Goal: Information Seeking & Learning: Learn about a topic

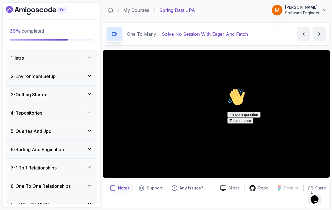
click at [227, 88] on icon "Chat attention grabber" at bounding box center [227, 88] width 0 height 0
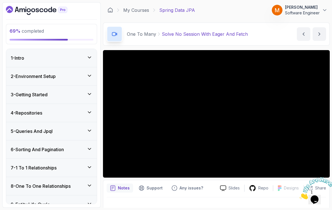
click at [299, 195] on icon "Close" at bounding box center [299, 197] width 0 height 5
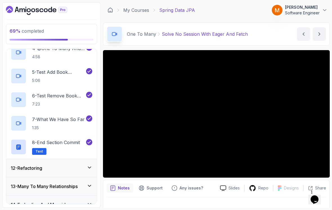
scroll to position [283, 0]
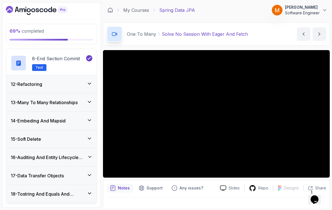
click at [78, 109] on div "13 - Many To Many Relationships" at bounding box center [51, 102] width 90 height 18
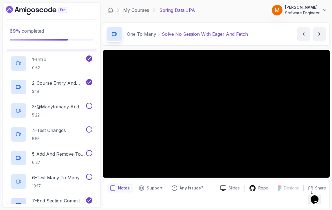
scroll to position [243, 0]
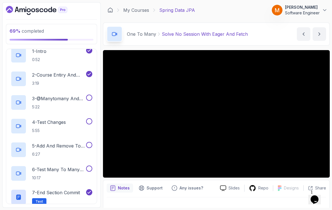
click at [71, 107] on p "5:22" at bounding box center [58, 107] width 53 height 6
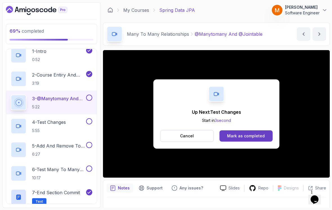
click at [90, 99] on button at bounding box center [89, 97] width 6 height 6
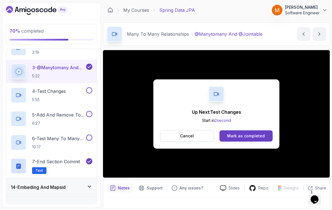
scroll to position [277, 0]
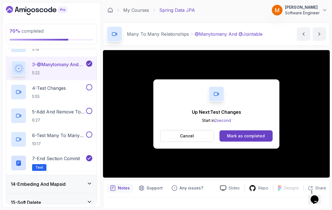
click at [39, 89] on p "4 - Test Changes" at bounding box center [49, 88] width 34 height 7
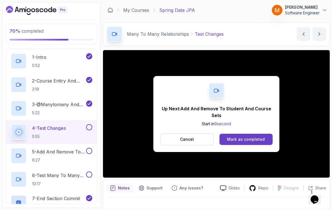
click at [86, 128] on div at bounding box center [88, 127] width 7 height 6
click at [90, 128] on button at bounding box center [89, 127] width 6 height 6
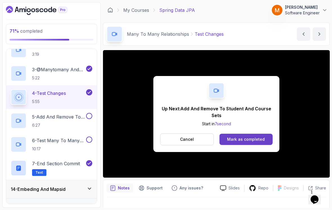
scroll to position [273, 0]
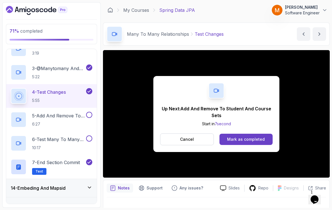
click at [72, 123] on p "6:27" at bounding box center [58, 124] width 53 height 6
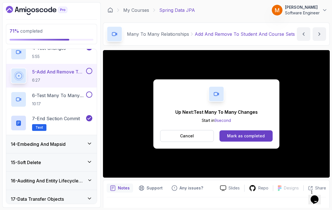
click at [87, 74] on div at bounding box center [88, 71] width 7 height 6
click at [88, 71] on button at bounding box center [89, 71] width 6 height 6
click at [55, 99] on h2 "6 - Test Many To Many Changes 10:17" at bounding box center [58, 99] width 53 height 15
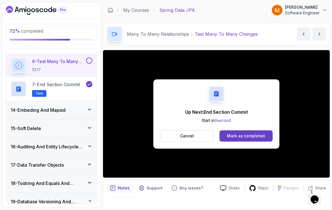
scroll to position [325, 0]
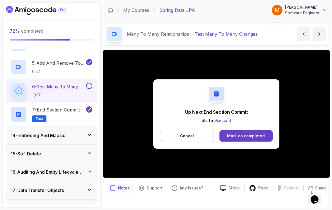
click at [91, 88] on button at bounding box center [89, 86] width 6 height 6
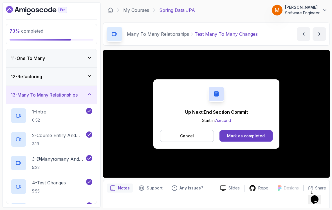
scroll to position [181, 0]
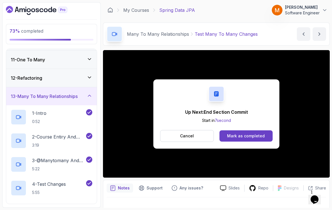
click at [42, 96] on h3 "13 - Many To Many Relationships" at bounding box center [44, 96] width 67 height 7
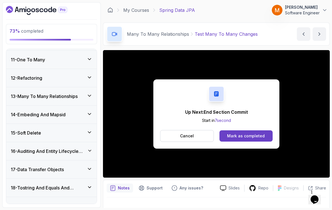
click at [25, 122] on div "14 - Embeding And Mapsid" at bounding box center [51, 114] width 90 height 18
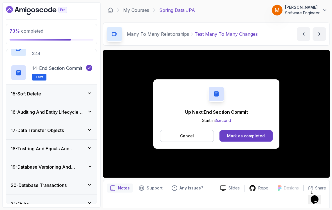
click at [26, 93] on h3 "15 - Soft Delete" at bounding box center [26, 93] width 30 height 7
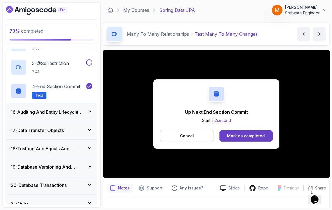
click at [25, 114] on h3 "16 - Auditing And Entity Lifecycle Events" at bounding box center [49, 111] width 76 height 7
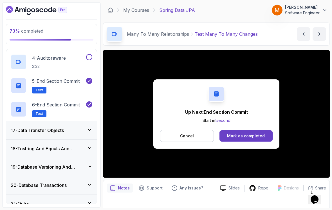
click at [24, 133] on h3 "17 - Data Transfer Objects" at bounding box center [37, 130] width 53 height 7
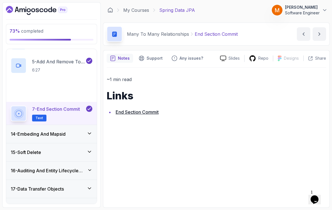
scroll to position [327, 0]
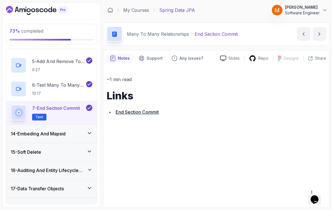
click at [26, 138] on div "14 - Embeding And Mapsid" at bounding box center [51, 134] width 90 height 18
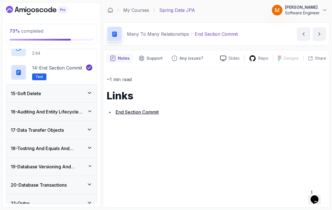
scroll to position [551, 0]
click at [26, 165] on h3 "19 - Database Versioning And Scheme Evolution" at bounding box center [49, 166] width 77 height 7
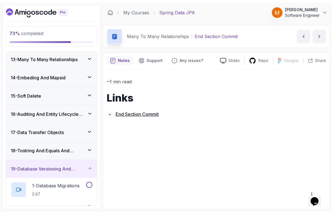
scroll to position [258, 0]
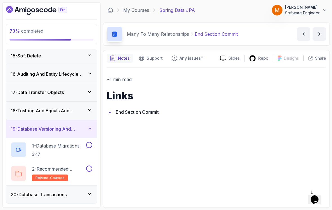
click at [48, 146] on p "1 - Database Migrations" at bounding box center [55, 145] width 47 height 7
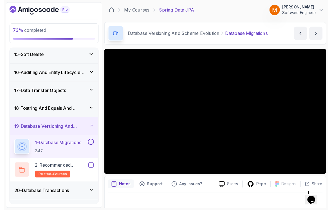
scroll to position [255, 0]
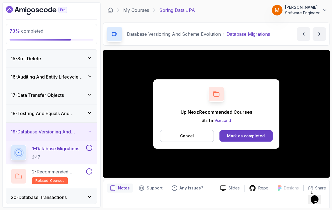
click at [88, 148] on button at bounding box center [89, 147] width 6 height 6
click at [76, 178] on h2 "2 - Recommended Courses related-courses" at bounding box center [58, 176] width 53 height 16
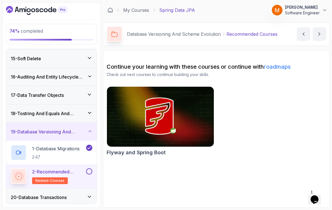
click at [90, 168] on button at bounding box center [89, 171] width 6 height 6
click at [40, 135] on h3 "19 - Database Versioning And Scheme Evolution" at bounding box center [49, 131] width 77 height 7
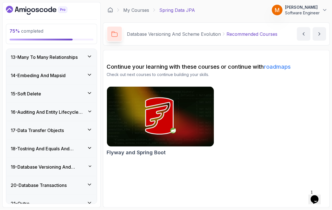
scroll to position [9, 0]
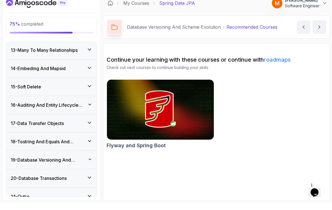
click at [39, 182] on h3 "20 - Database Transactions" at bounding box center [39, 185] width 56 height 7
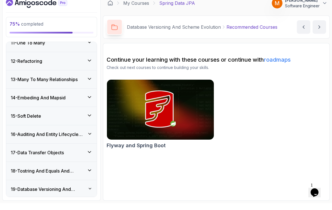
scroll to position [192, 0]
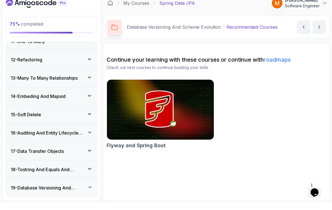
click at [27, 100] on h3 "14 - Embeding And Mapsid" at bounding box center [38, 103] width 55 height 7
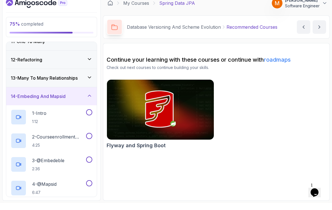
click at [42, 126] on p "1:12" at bounding box center [39, 129] width 14 height 6
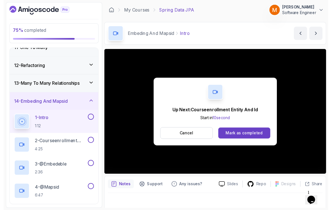
scroll to position [4, 0]
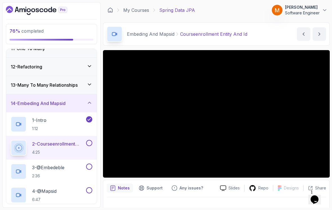
click at [87, 140] on button at bounding box center [89, 143] width 6 height 6
click at [48, 164] on p "3 - @Embedeble" at bounding box center [48, 167] width 32 height 7
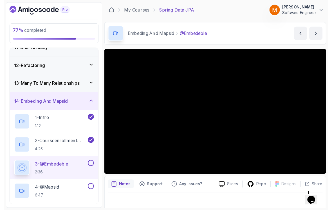
scroll to position [4, 0]
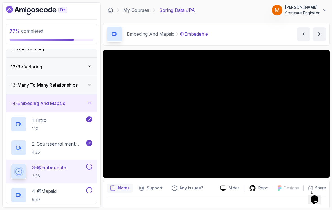
click at [45, 142] on p "2 - Courseenrollment Entity And Id" at bounding box center [58, 143] width 53 height 7
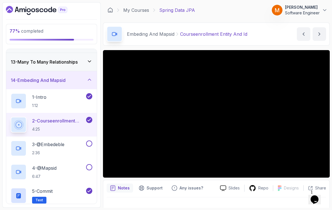
scroll to position [215, 0]
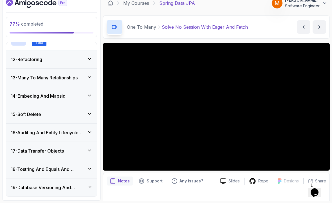
scroll to position [382, 0]
click at [25, 99] on h3 "14 - Embeding And Mapsid" at bounding box center [38, 102] width 55 height 7
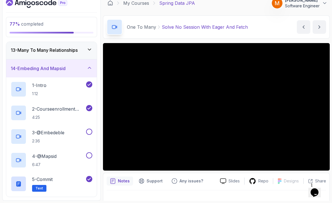
click at [48, 112] on p "2 - Courseenrollment Entity And Id" at bounding box center [58, 115] width 53 height 7
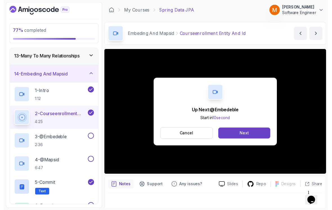
scroll to position [4, 0]
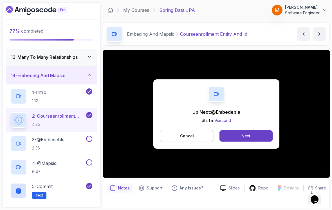
click at [64, 139] on p "3 - @Embedeble" at bounding box center [48, 139] width 32 height 7
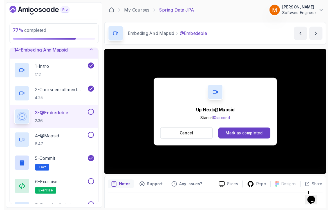
scroll to position [4, 0]
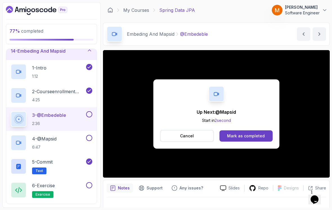
click at [89, 111] on button at bounding box center [89, 114] width 6 height 6
click at [56, 146] on p "6:47" at bounding box center [44, 147] width 24 height 6
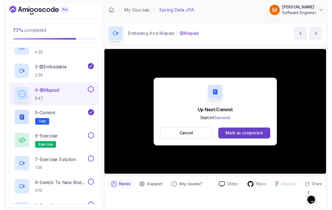
scroll to position [4, 0]
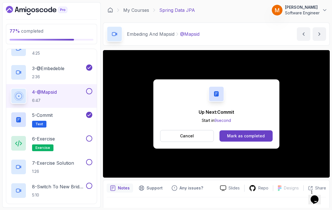
click at [87, 89] on button at bounding box center [89, 91] width 6 height 6
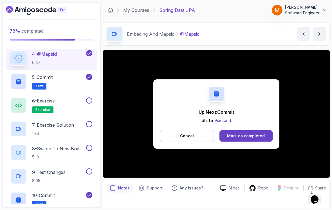
scroll to position [330, 0]
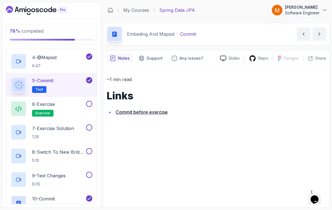
scroll to position [331, 0]
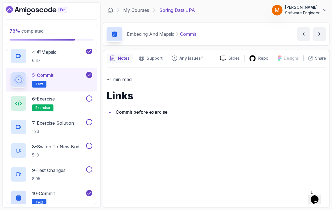
click at [60, 100] on div "6 - Exercise exercise" at bounding box center [48, 103] width 74 height 16
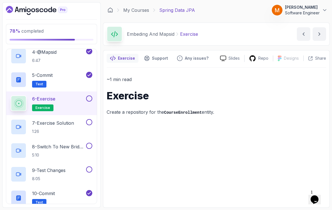
scroll to position [9, 0]
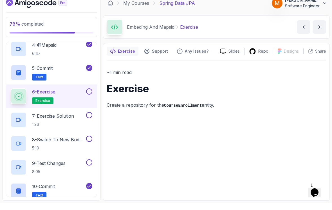
click at [90, 95] on button at bounding box center [89, 98] width 6 height 6
click at [65, 119] on p "7 - Exercise Solution" at bounding box center [53, 122] width 42 height 7
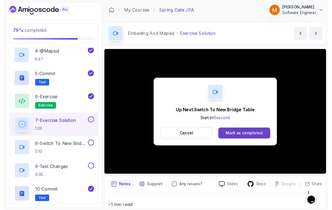
scroll to position [4, 0]
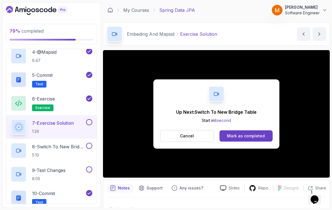
click at [87, 119] on button at bounding box center [89, 122] width 6 height 6
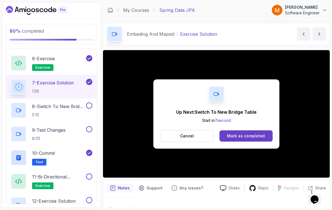
scroll to position [372, 0]
click at [43, 105] on p "8 - Switch To New Bridge Table" at bounding box center [58, 105] width 53 height 7
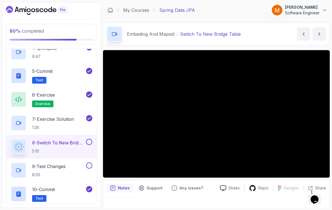
scroll to position [335, 0]
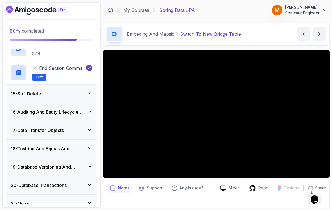
click at [17, 94] on div "15 - Soft Delete" at bounding box center [51, 94] width 90 height 18
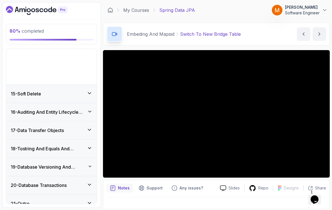
scroll to position [220, 0]
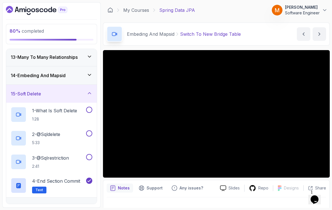
click at [24, 92] on h3 "15 - Soft Delete" at bounding box center [26, 93] width 30 height 7
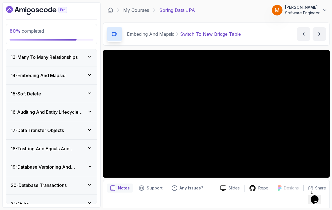
click at [29, 73] on h3 "14 - Embeding And Mapsid" at bounding box center [38, 75] width 55 height 7
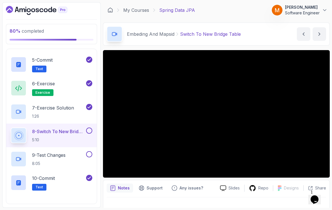
scroll to position [354, 0]
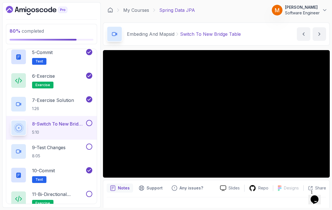
click at [49, 120] on p "8 - Switch To New Bridge Table" at bounding box center [58, 123] width 53 height 7
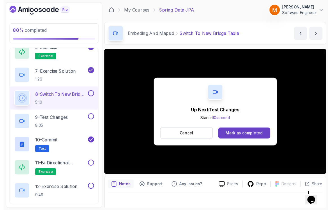
scroll to position [4, 0]
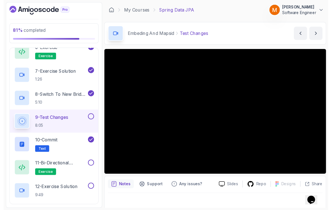
scroll to position [4, 0]
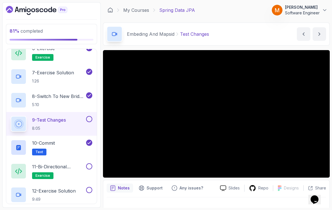
click at [89, 117] on button at bounding box center [89, 119] width 6 height 6
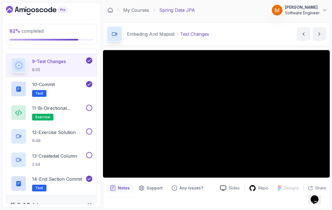
scroll to position [439, 0]
click at [28, 110] on div "11 - Bi-directional Exercise exercise" at bounding box center [48, 113] width 74 height 16
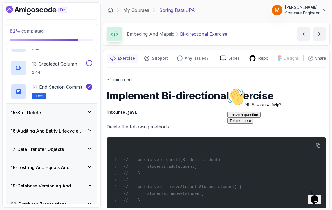
click at [22, 110] on h3 "15 - Soft Delete" at bounding box center [26, 112] width 30 height 7
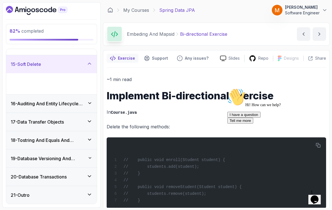
scroll to position [220, 0]
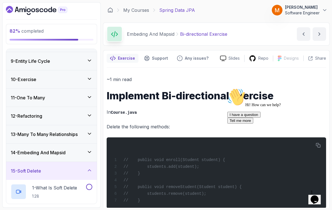
click at [28, 151] on h3 "14 - Embeding And Mapsid" at bounding box center [38, 152] width 55 height 7
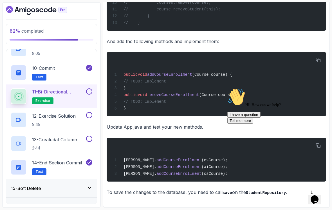
scroll to position [458, 0]
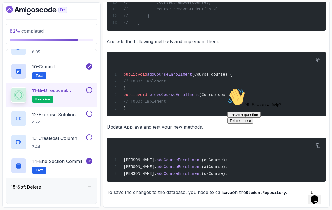
click at [63, 144] on p "2:44" at bounding box center [54, 147] width 45 height 6
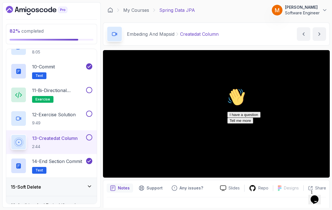
click at [316, 88] on div "Chat attention grabber" at bounding box center [277, 88] width 101 height 0
click at [88, 87] on button at bounding box center [89, 90] width 6 height 6
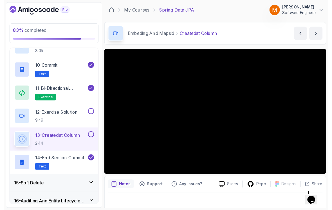
scroll to position [4, 0]
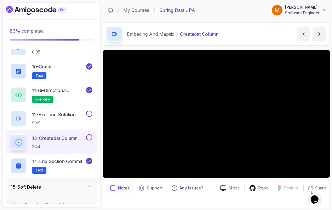
click at [90, 136] on button at bounding box center [89, 137] width 6 height 6
click at [51, 111] on p "12 - Exercise Solution" at bounding box center [54, 114] width 44 height 7
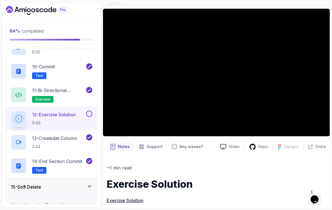
scroll to position [40, 0]
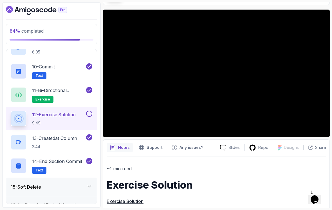
click at [122, 197] on p "Exercise Solution" at bounding box center [216, 201] width 219 height 8
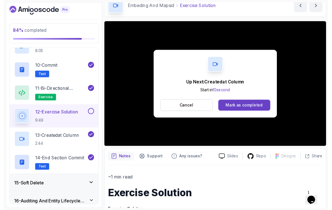
scroll to position [4, 0]
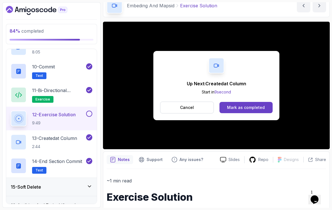
click at [88, 111] on button at bounding box center [89, 113] width 6 height 6
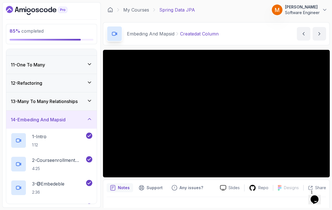
scroll to position [180, 0]
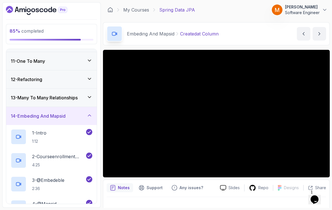
click at [28, 112] on h3 "14 - Embeding And Mapsid" at bounding box center [38, 115] width 55 height 7
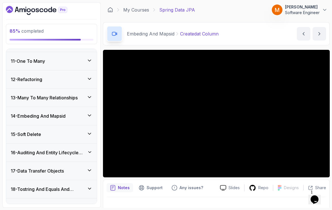
click at [25, 133] on h3 "15 - Soft Delete" at bounding box center [26, 134] width 30 height 7
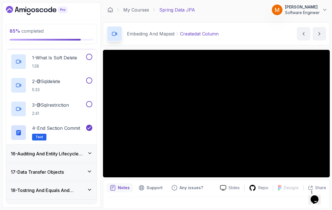
scroll to position [270, 0]
